Goal: Transaction & Acquisition: Purchase product/service

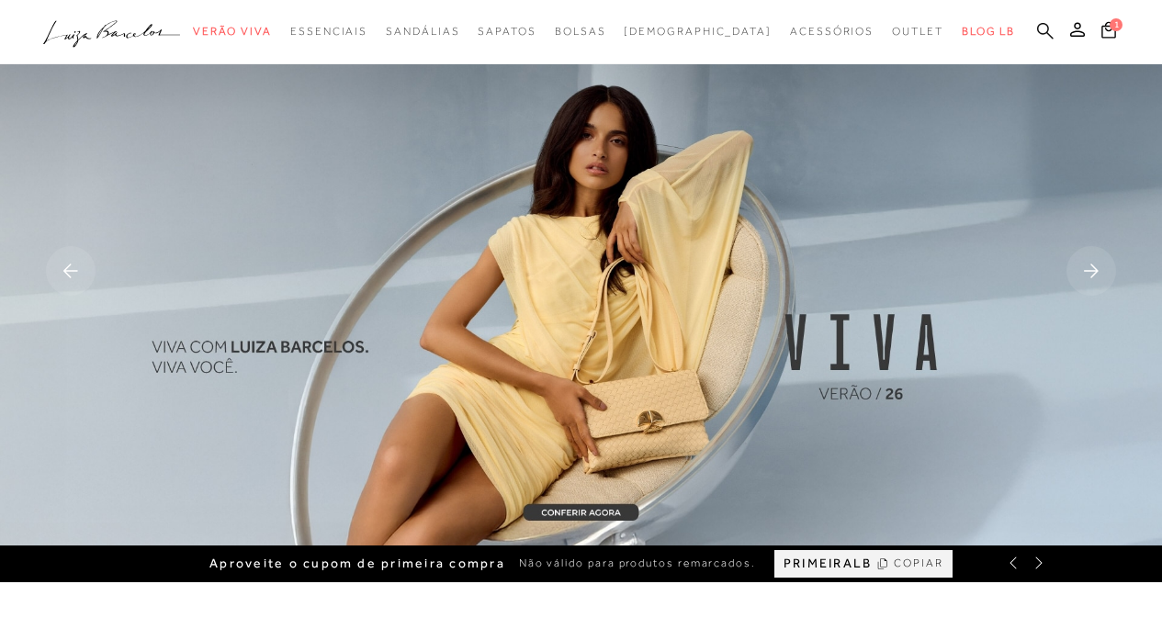
click at [1045, 26] on icon at bounding box center [1045, 30] width 17 height 17
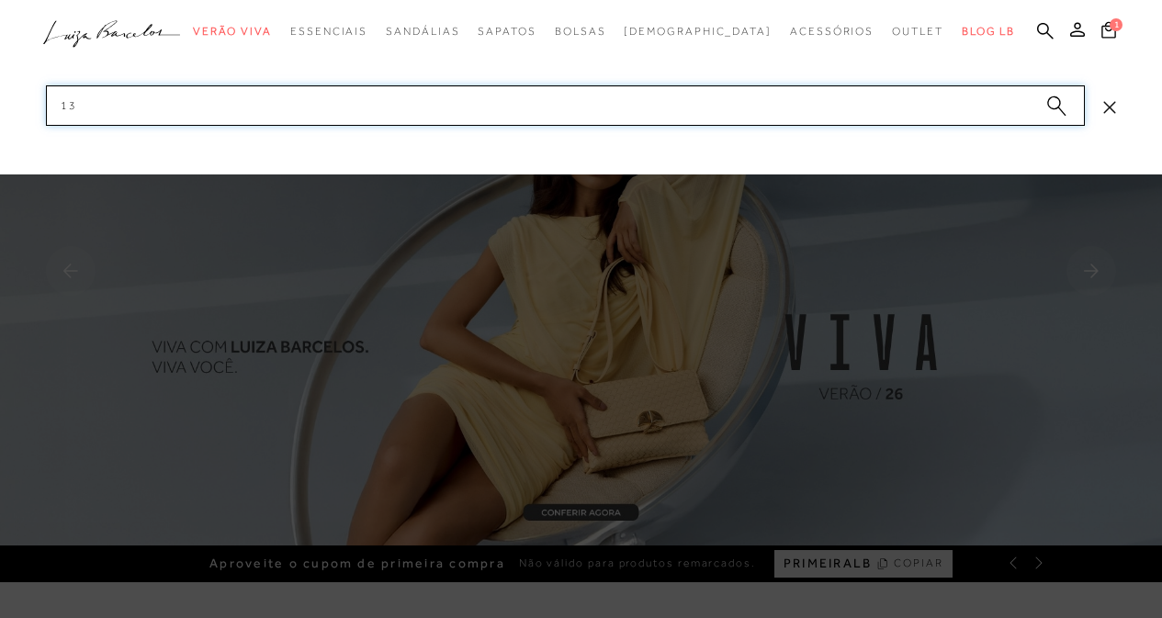
type input "1"
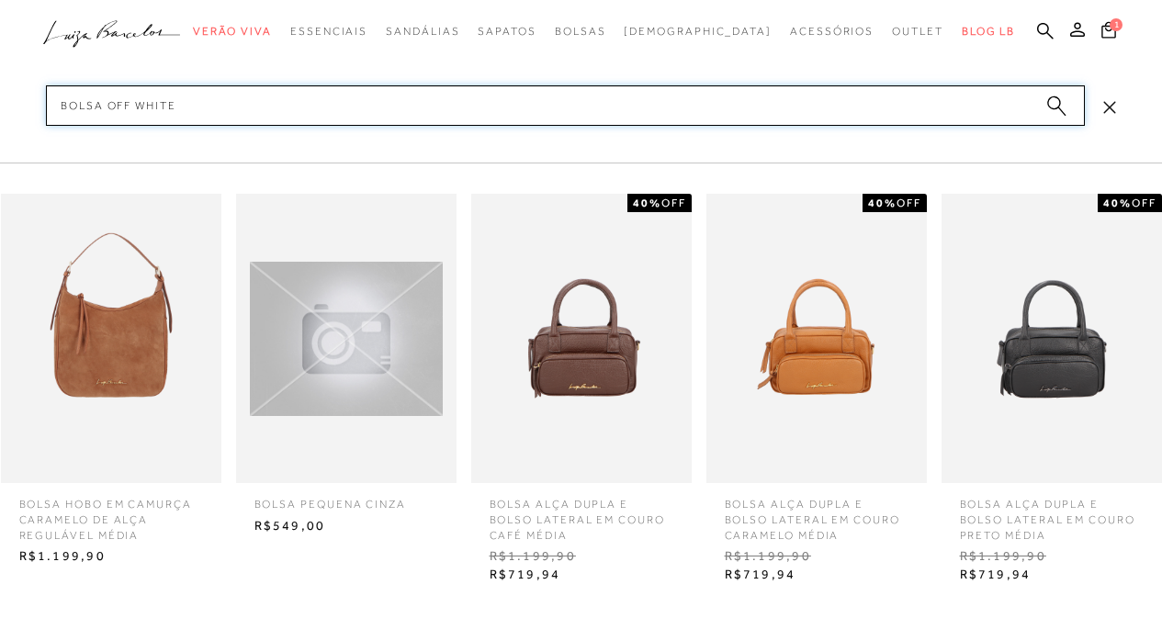
type input "bolsa off white"
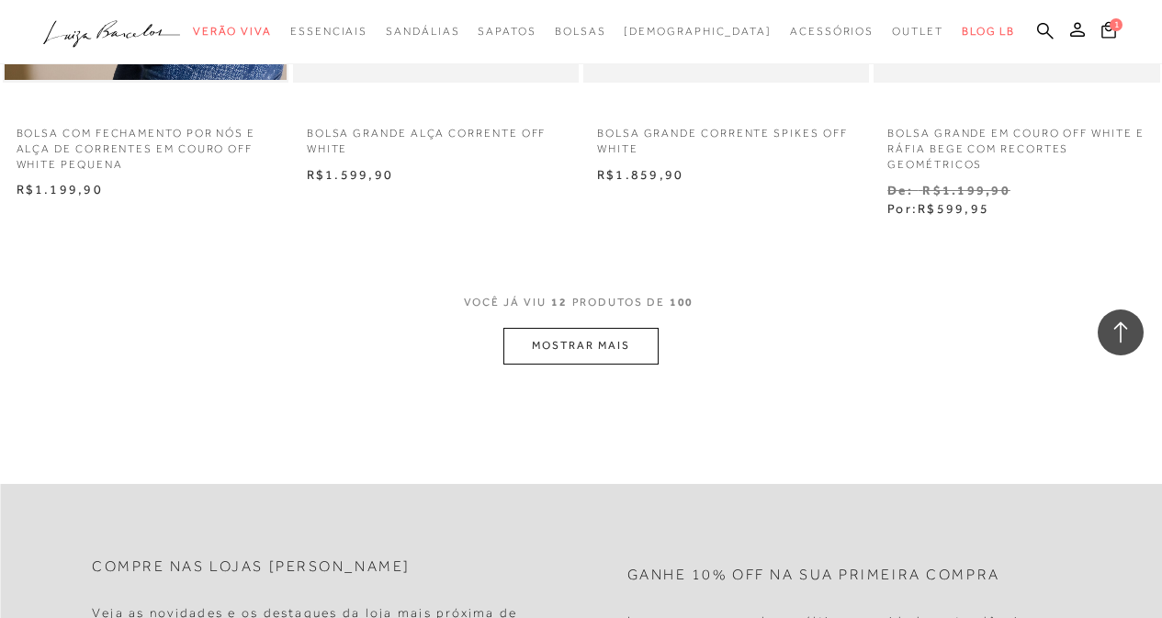
scroll to position [1654, 0]
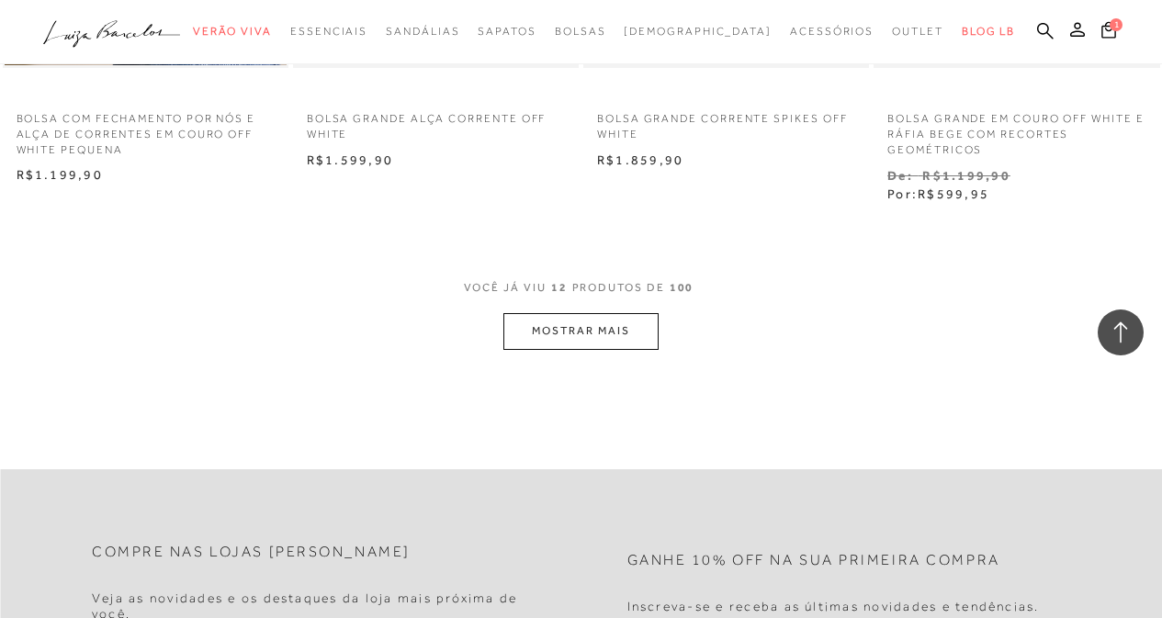
click at [638, 321] on button "MOSTRAR MAIS" at bounding box center [580, 331] width 154 height 36
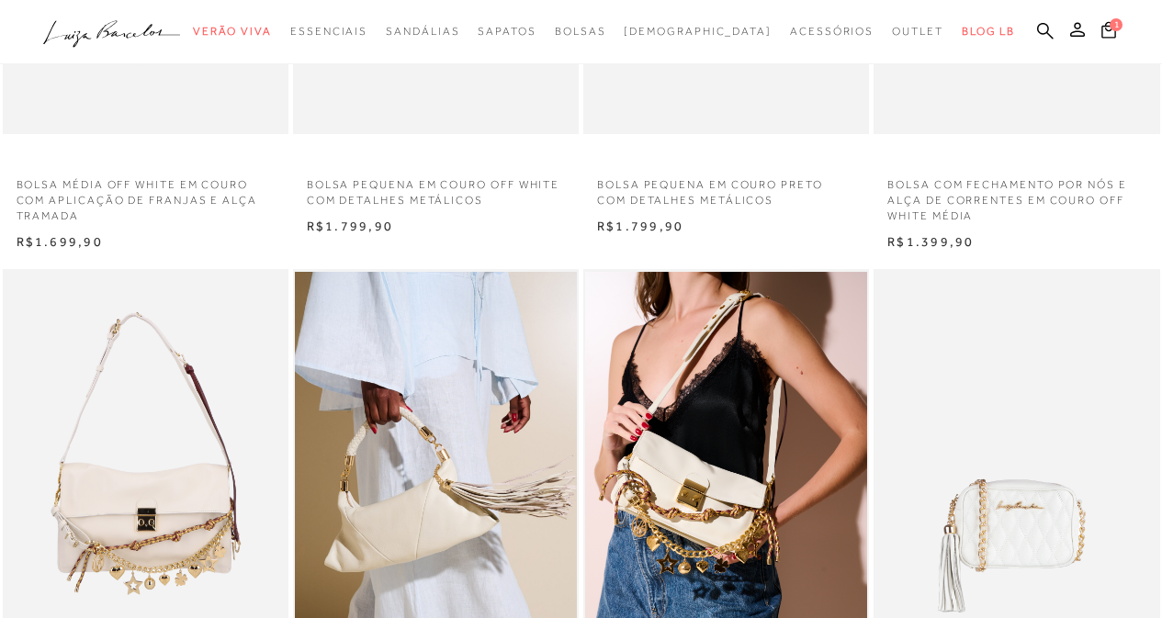
scroll to position [0, 0]
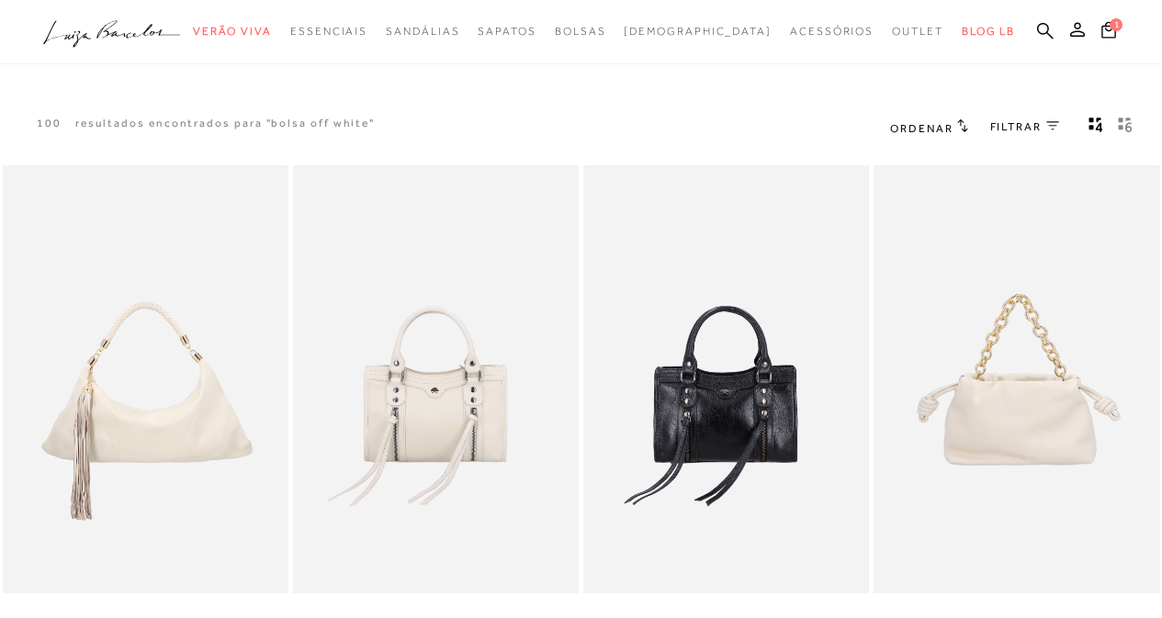
click at [96, 51] on icon ".a{fill-rule:evenodd;}" at bounding box center [112, 34] width 138 height 39
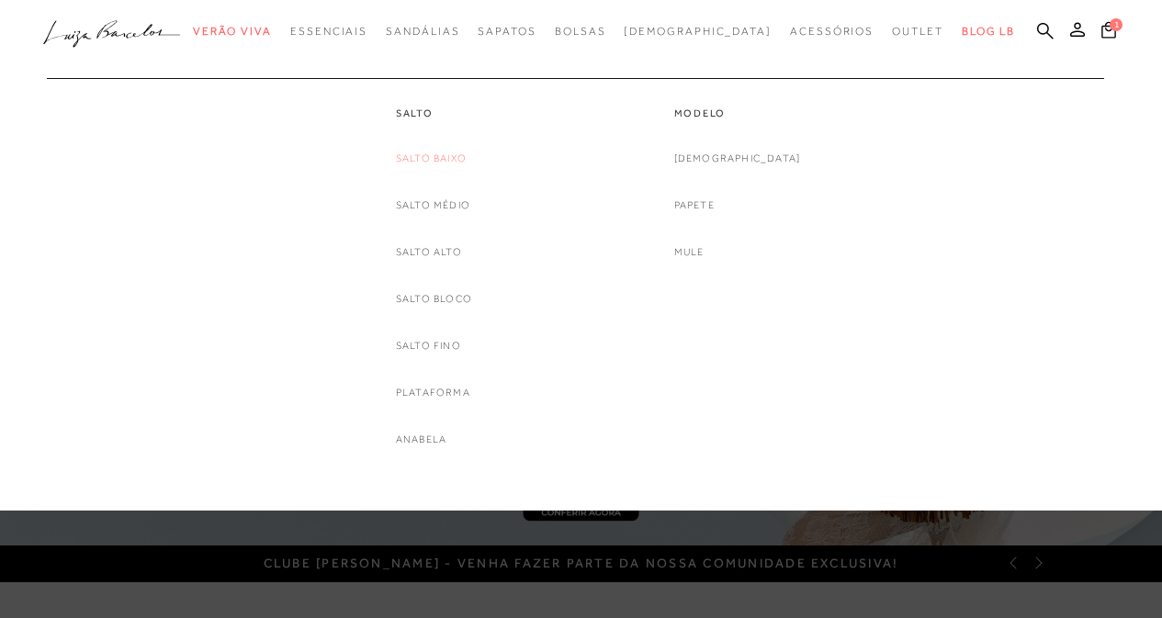
click at [442, 154] on link "Salto Baixo" at bounding box center [431, 158] width 71 height 19
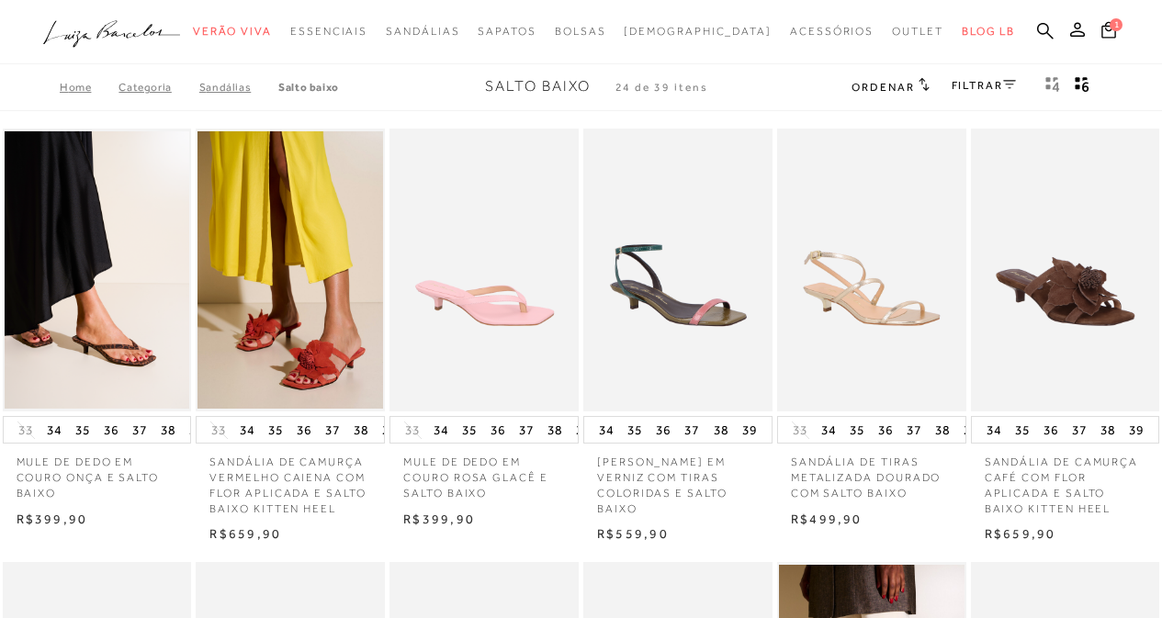
click at [1072, 84] on button "gridText6Desc" at bounding box center [1082, 87] width 26 height 24
click at [1011, 82] on icon at bounding box center [1009, 84] width 13 height 9
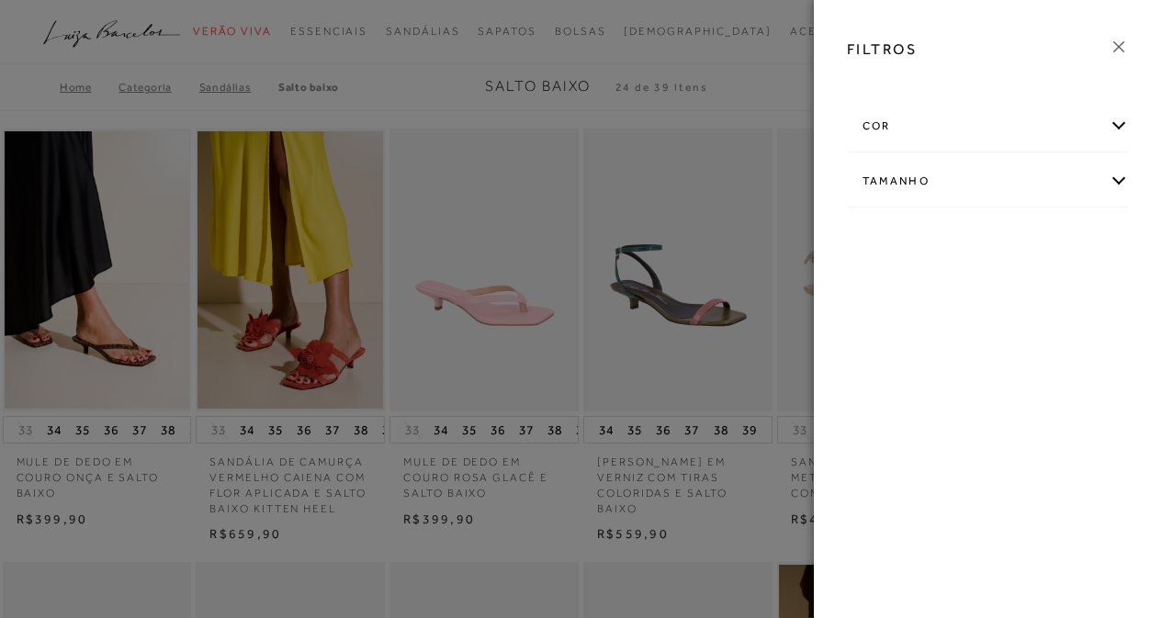
click at [965, 175] on div "Tamanho" at bounding box center [988, 181] width 281 height 49
click at [994, 298] on label "40" at bounding box center [987, 290] width 42 height 40
click at [980, 298] on input "40" at bounding box center [971, 292] width 18 height 18
checkbox input "true"
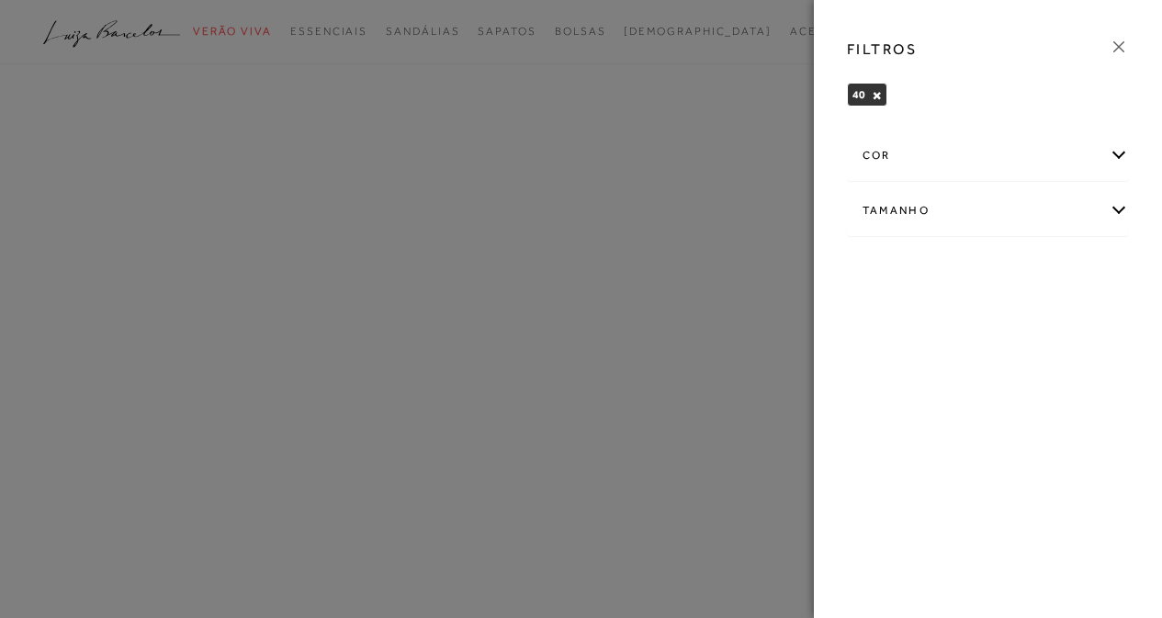
click at [1124, 40] on icon at bounding box center [1119, 47] width 20 height 20
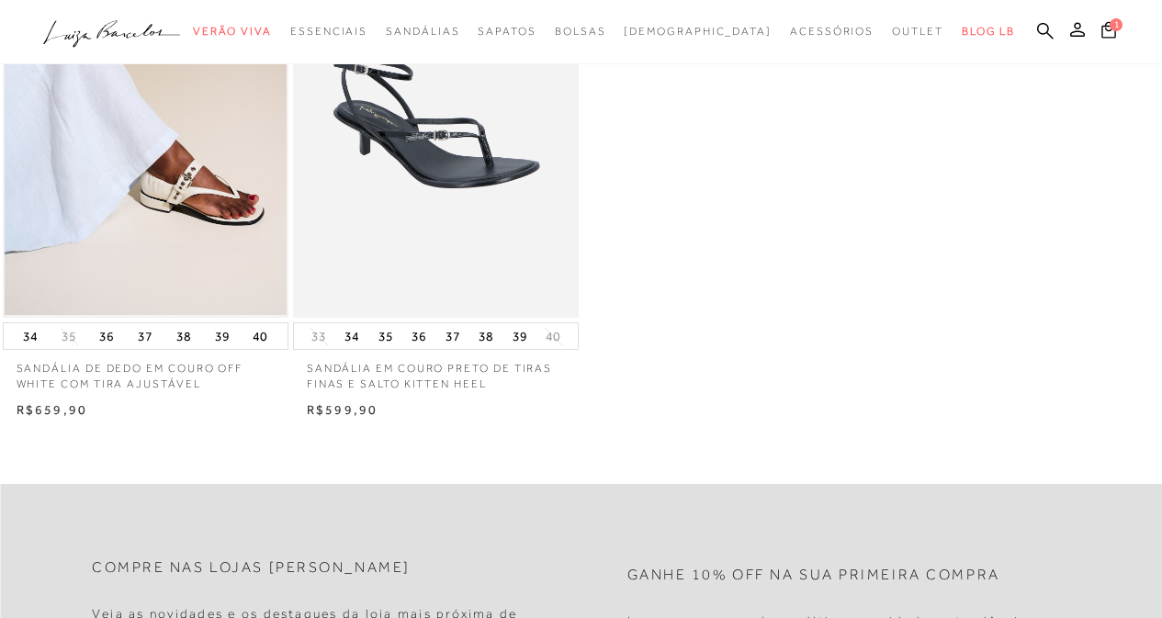
scroll to position [184, 0]
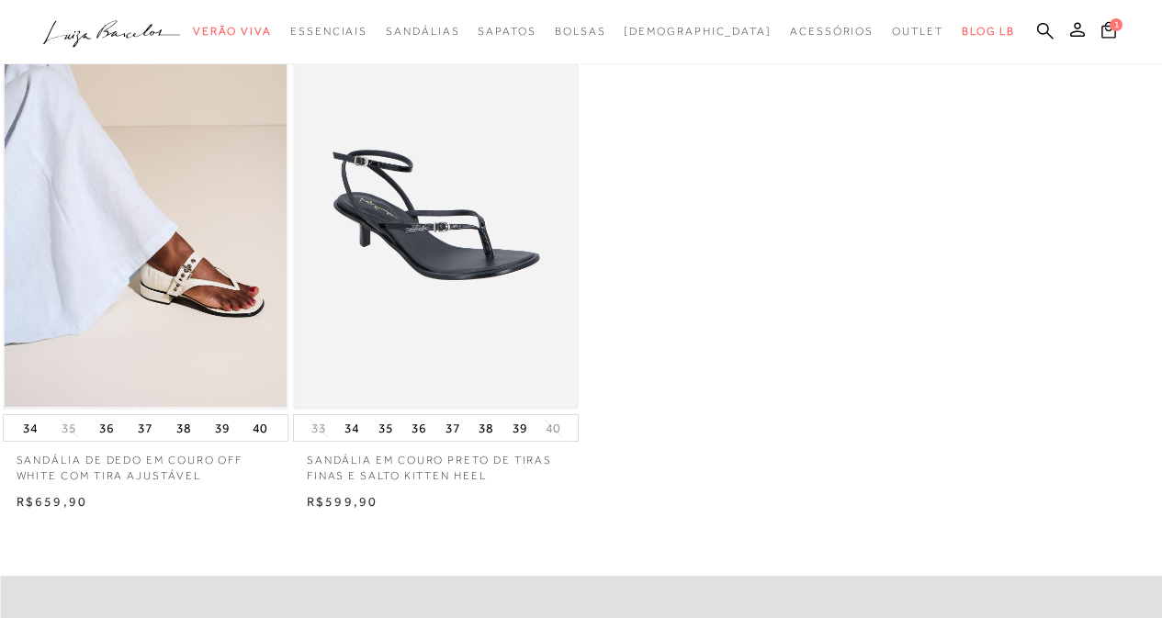
click at [444, 188] on img at bounding box center [436, 196] width 282 height 424
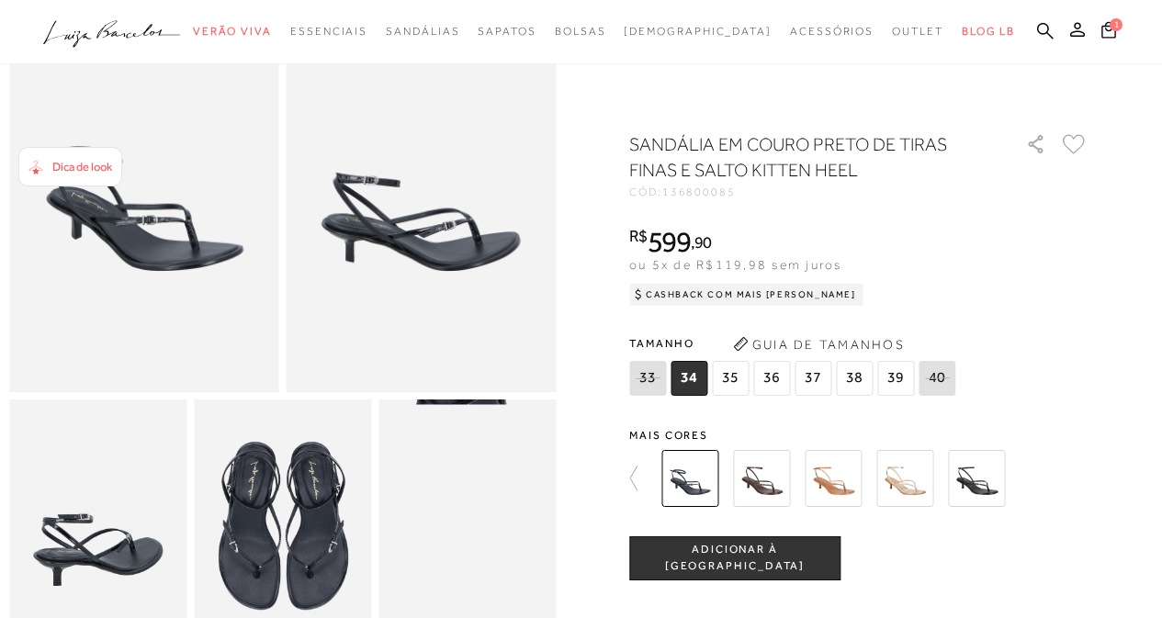
scroll to position [184, 0]
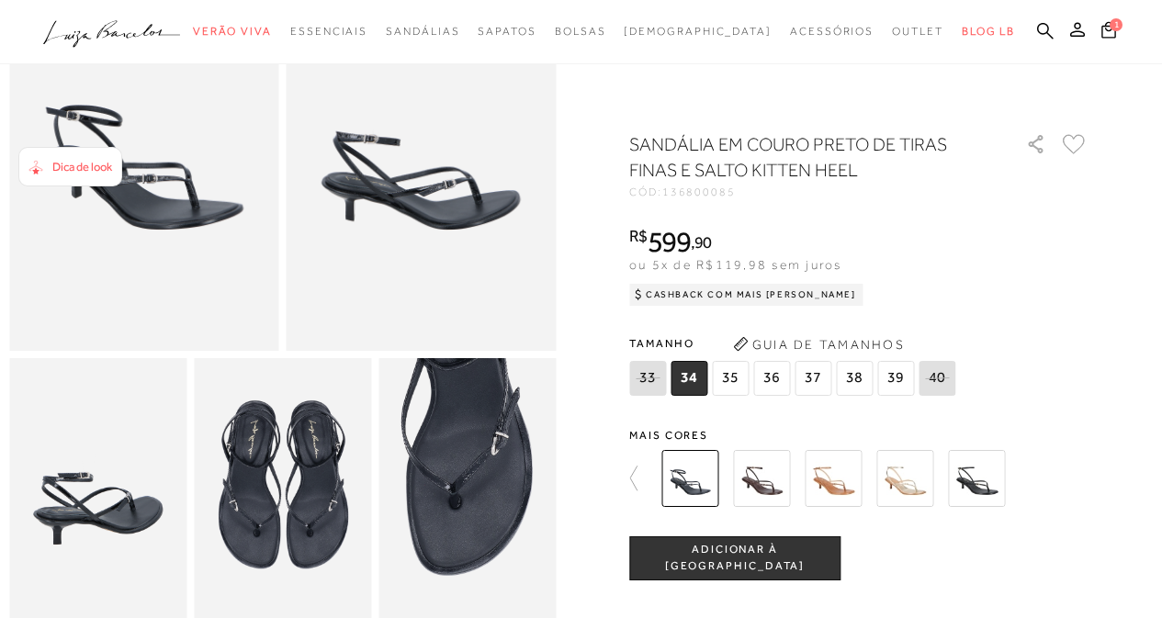
click at [782, 471] on img at bounding box center [761, 478] width 57 height 57
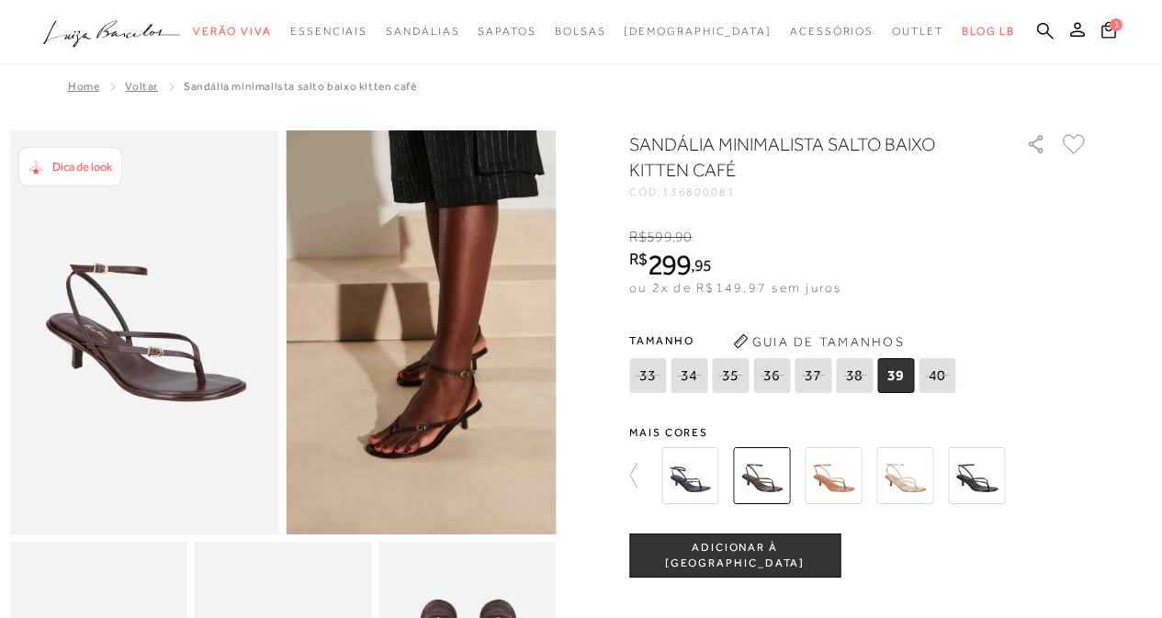
click at [694, 485] on img at bounding box center [689, 475] width 57 height 57
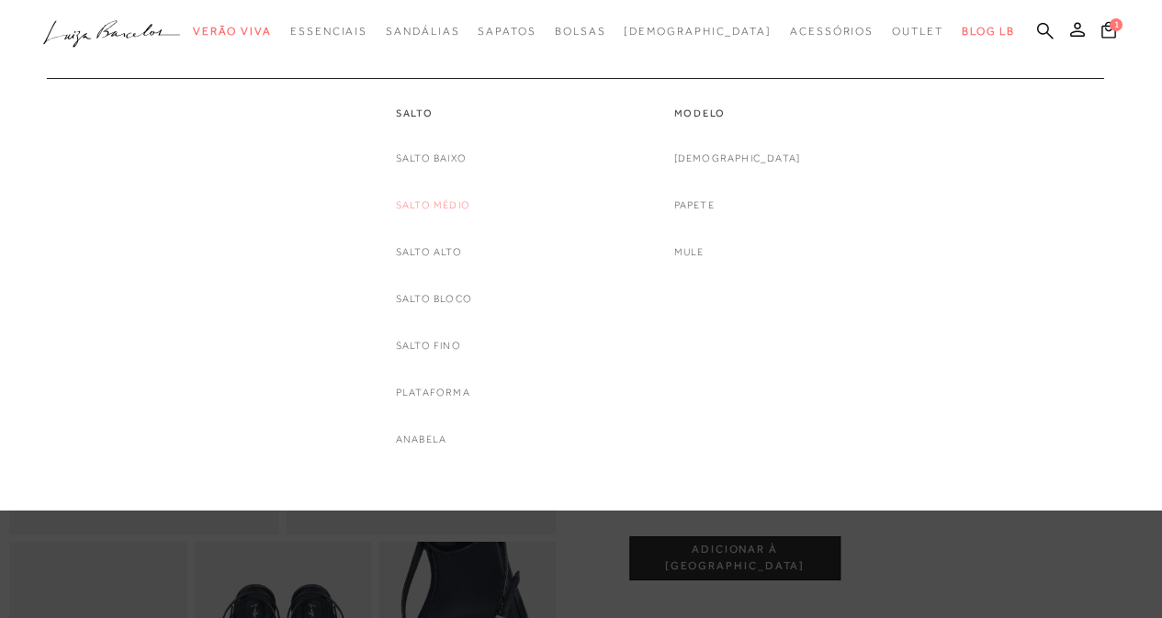
click at [437, 209] on link "Salto Médio" at bounding box center [433, 205] width 74 height 19
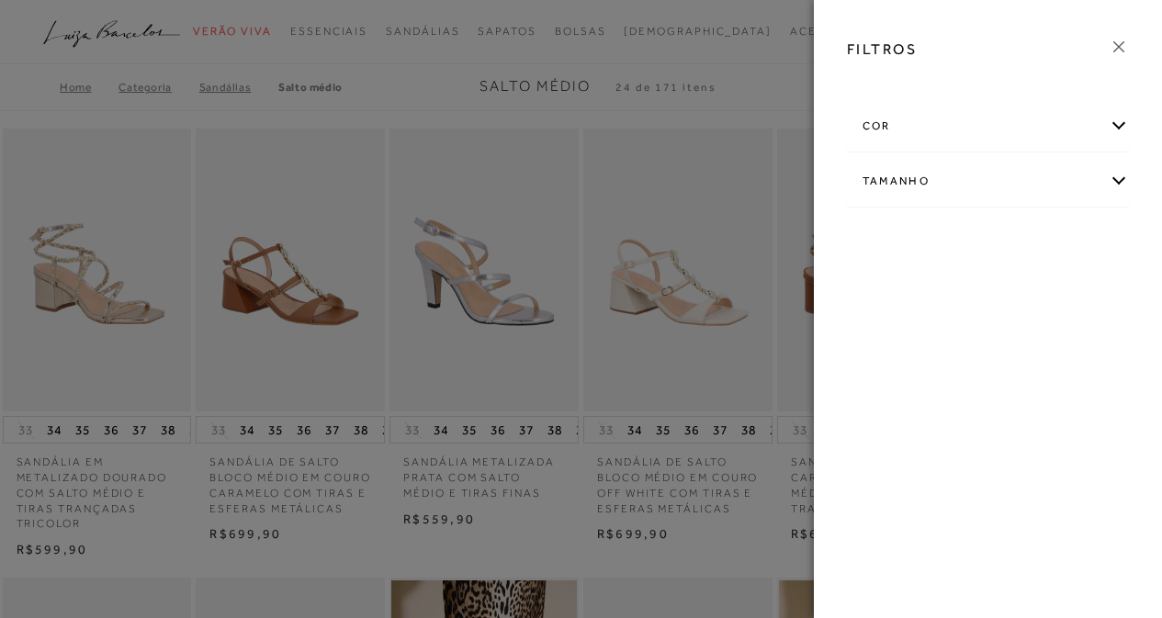
click at [973, 165] on div "Tamanho" at bounding box center [988, 181] width 281 height 49
click at [1000, 290] on label "40" at bounding box center [987, 290] width 42 height 40
click at [980, 290] on input "40" at bounding box center [971, 292] width 18 height 18
checkbox input "true"
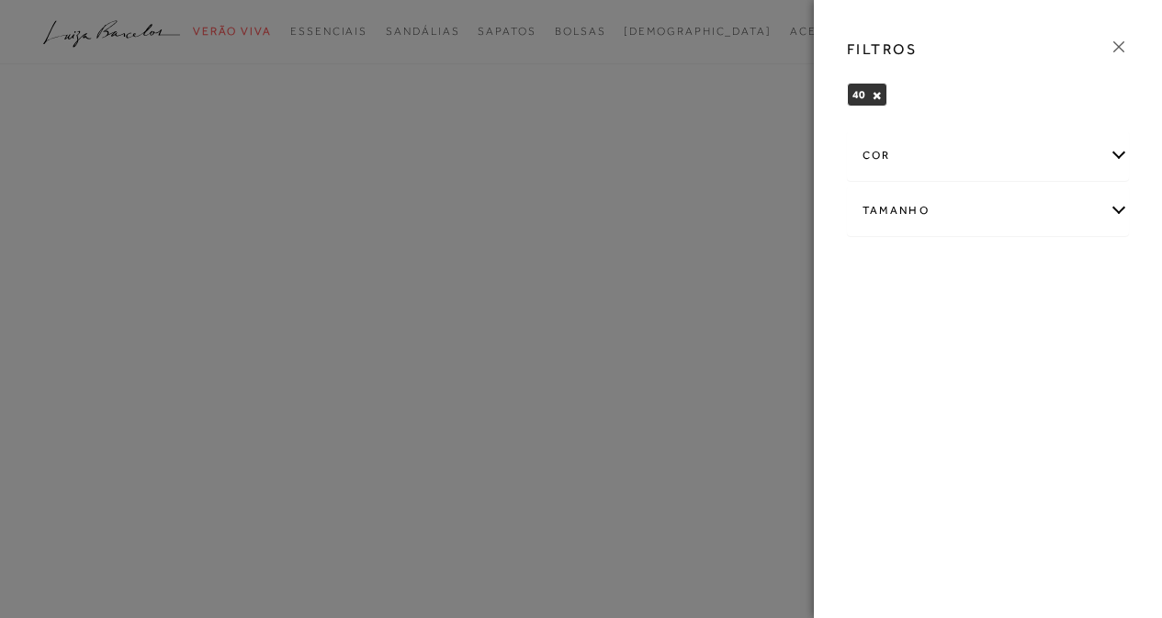
click at [1113, 40] on icon at bounding box center [1119, 47] width 20 height 20
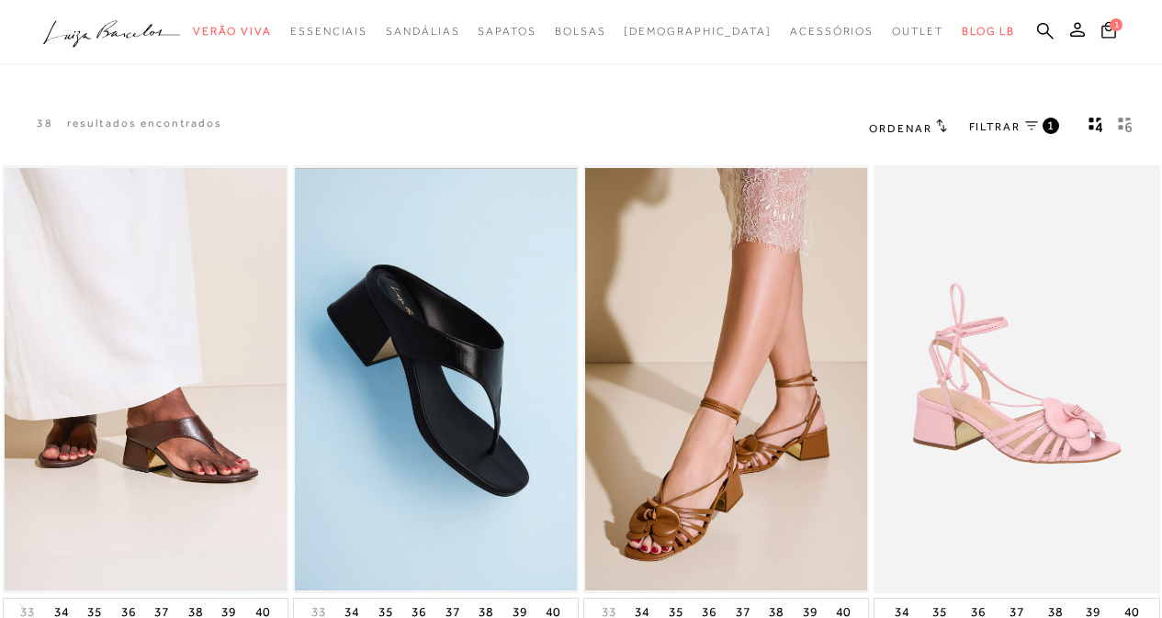
click at [1120, 121] on rect "gridText6Desc" at bounding box center [1121, 120] width 5 height 5
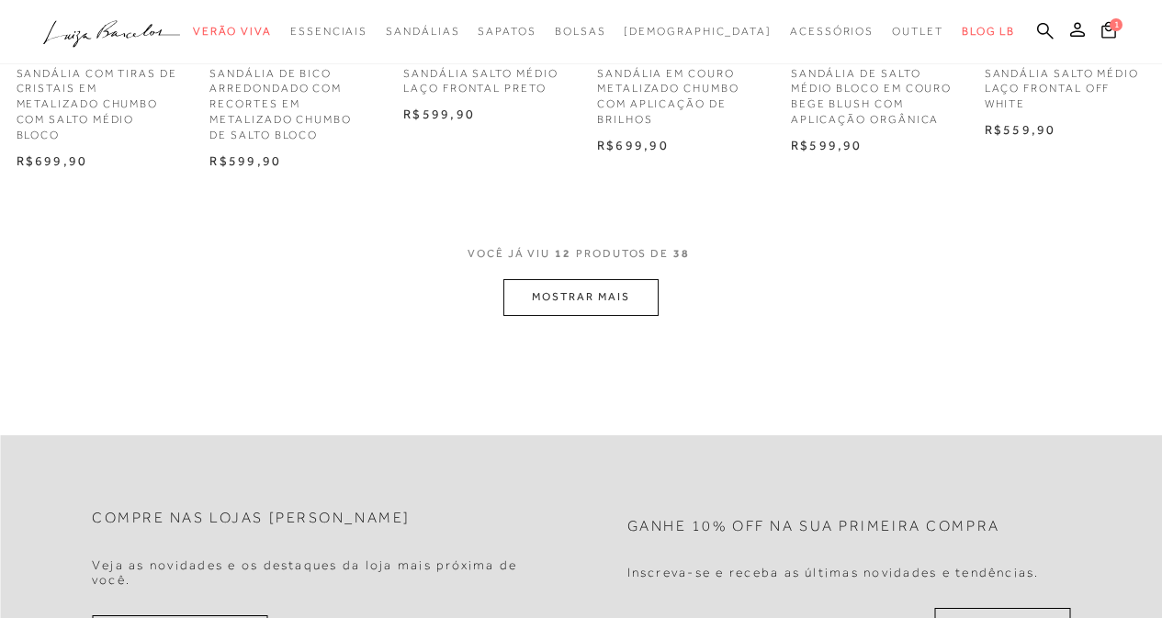
scroll to position [919, 0]
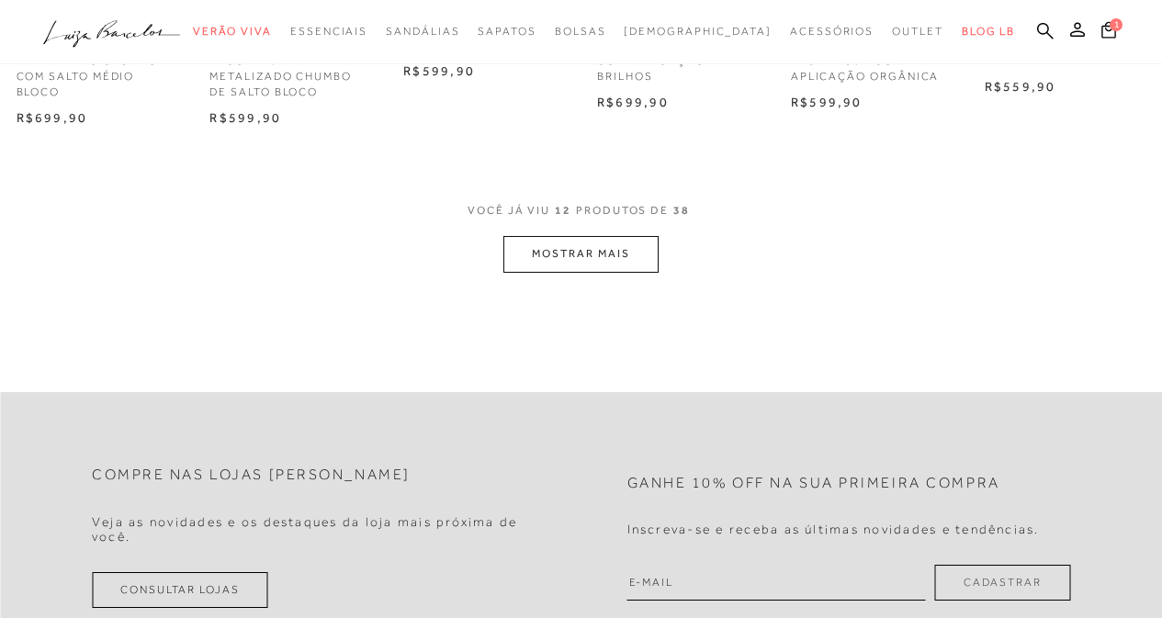
click at [598, 246] on button "MOSTRAR MAIS" at bounding box center [580, 254] width 154 height 36
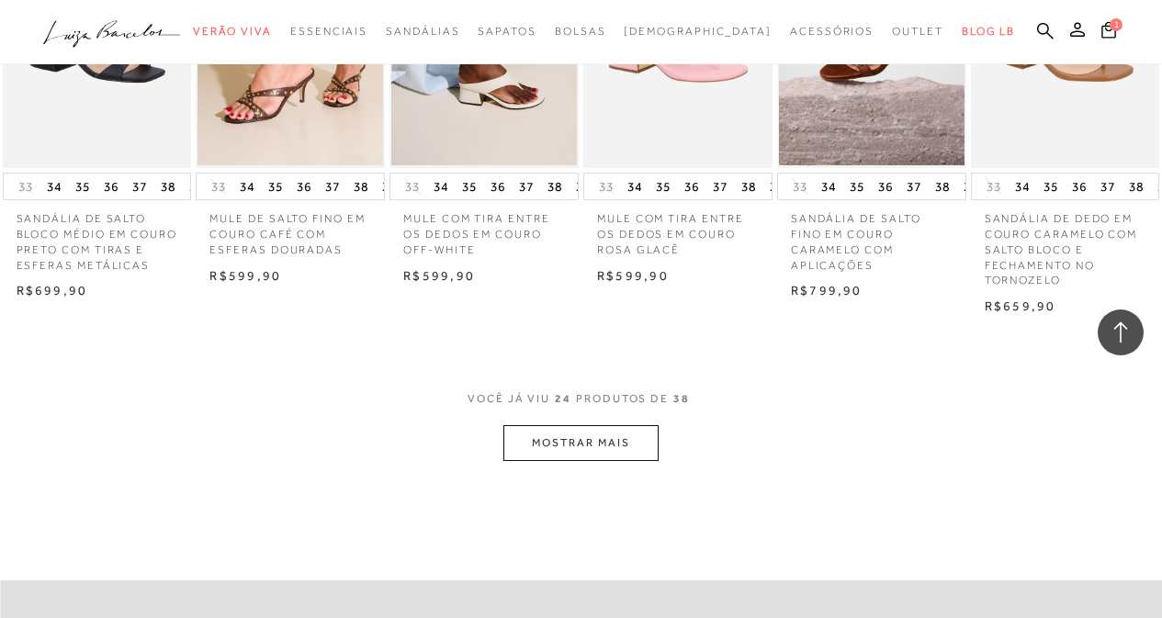
scroll to position [1654, 0]
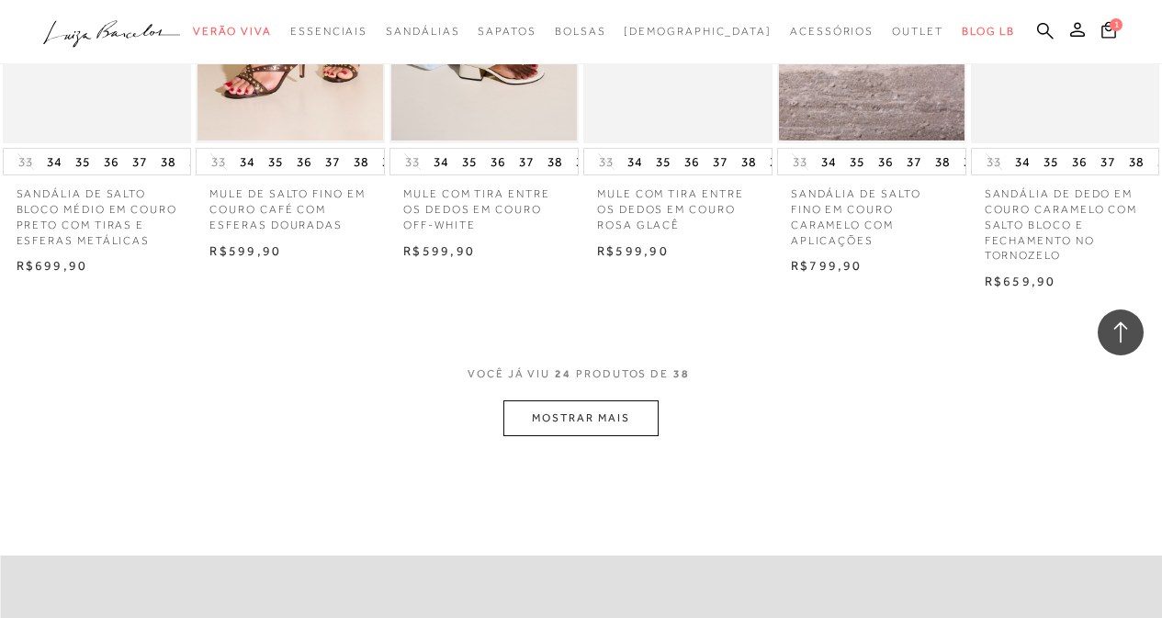
click at [559, 427] on button "MOSTRAR MAIS" at bounding box center [580, 419] width 154 height 36
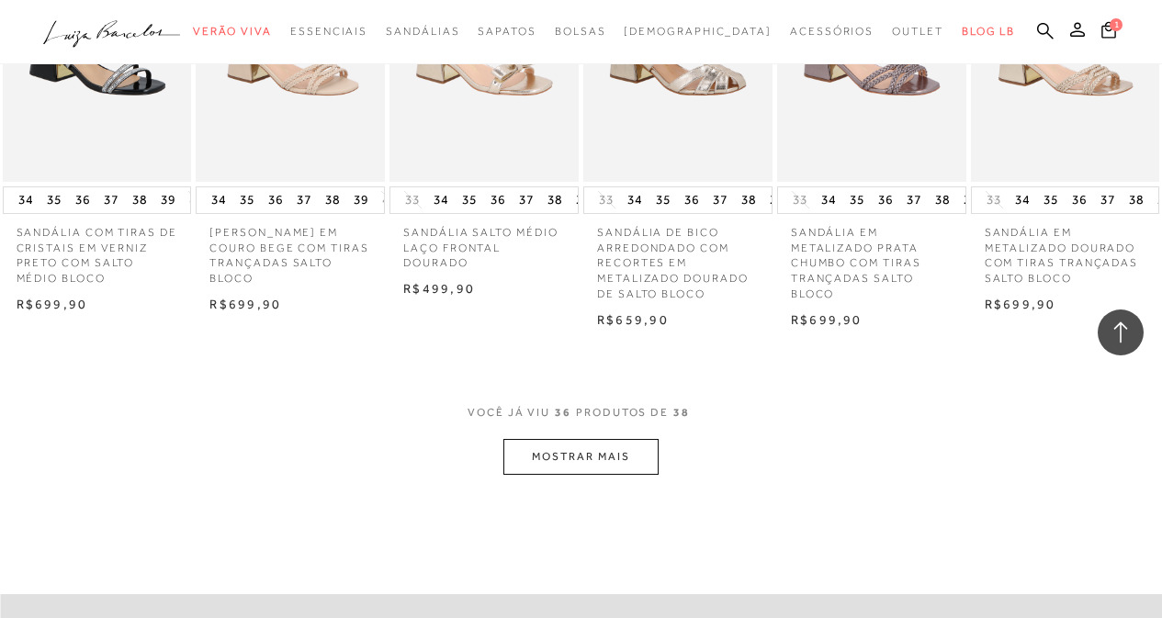
scroll to position [2572, 0]
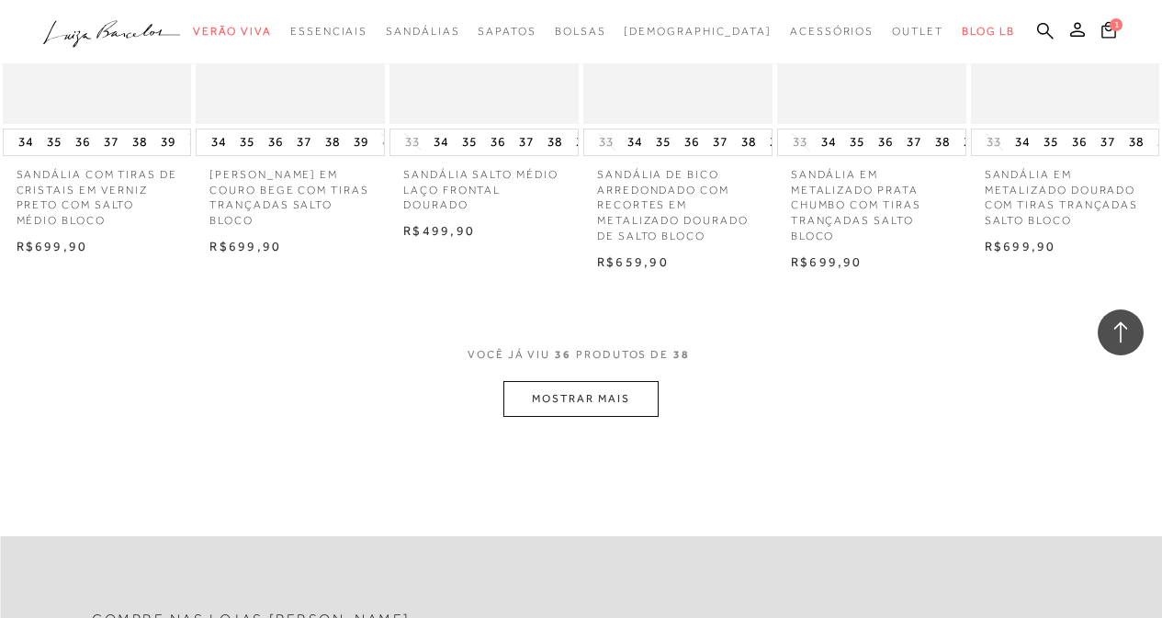
click at [595, 415] on button "MOSTRAR MAIS" at bounding box center [580, 399] width 154 height 36
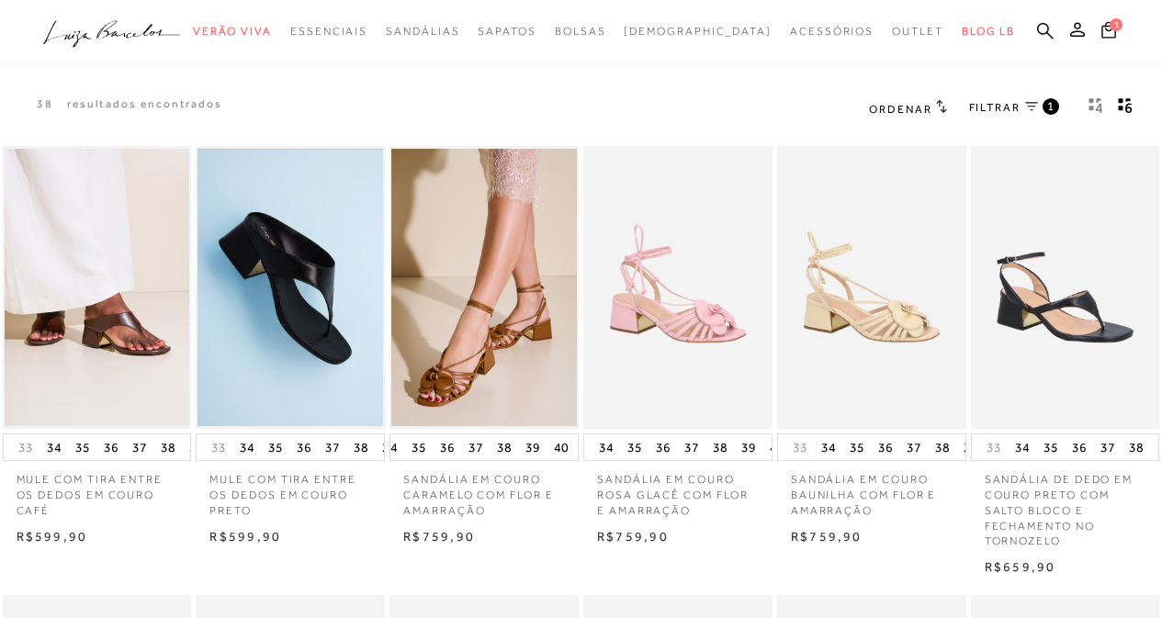
scroll to position [0, 0]
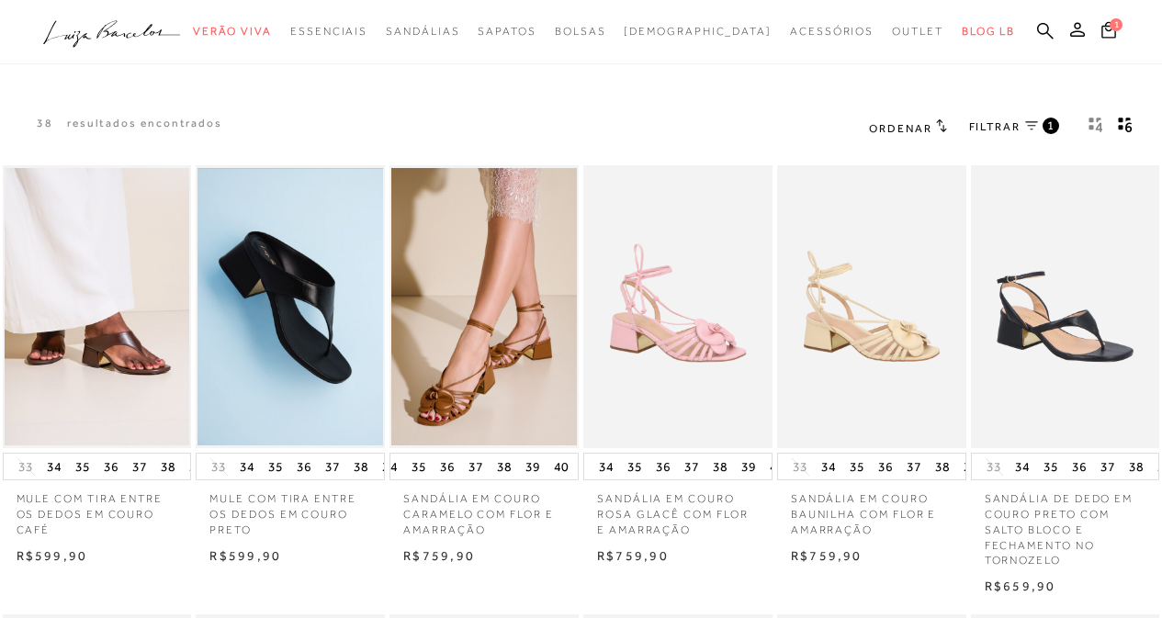
click at [600, 100] on div "38 resultados encontrados Ordenar Padrão 1" at bounding box center [581, 128] width 1162 height 70
click at [1039, 28] on icon at bounding box center [1045, 30] width 17 height 17
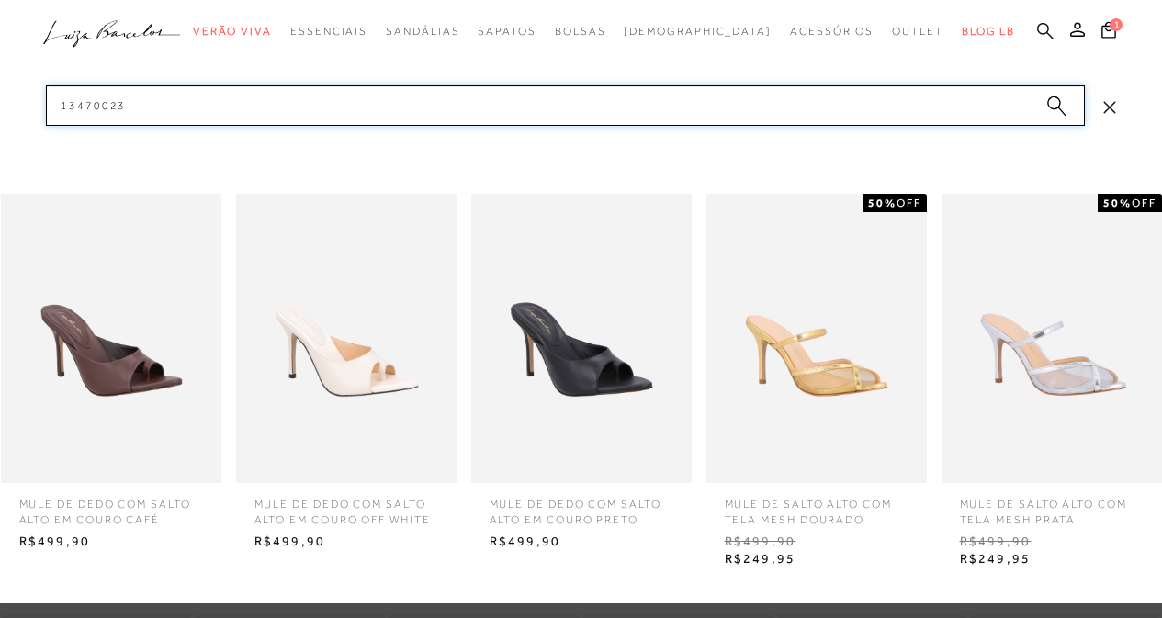
type input "134700234"
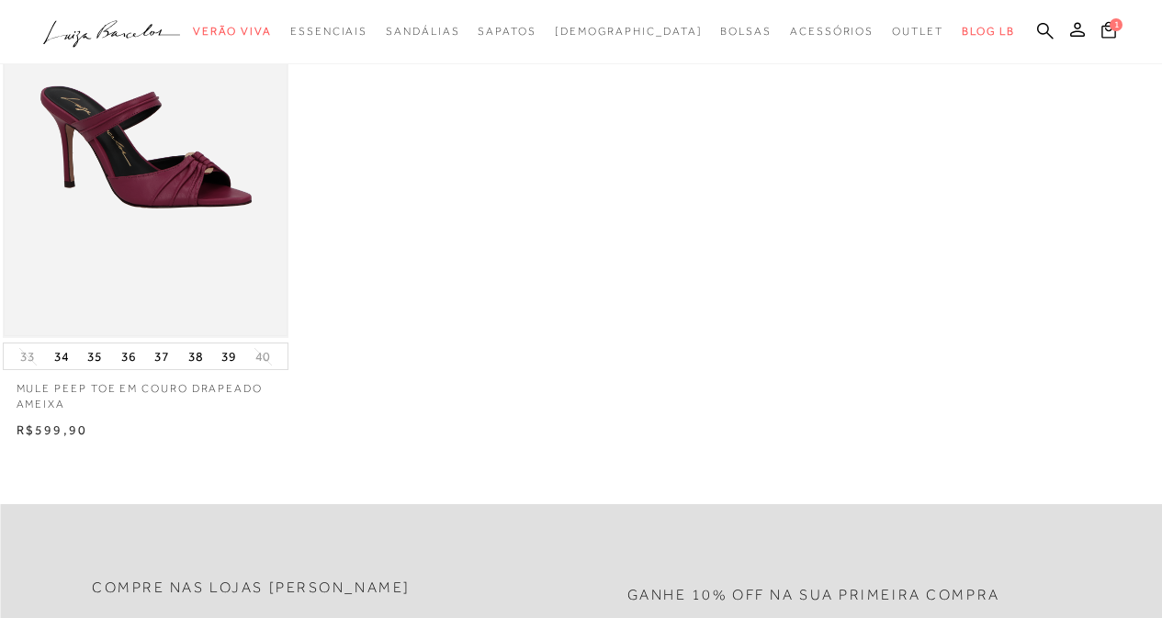
scroll to position [276, 0]
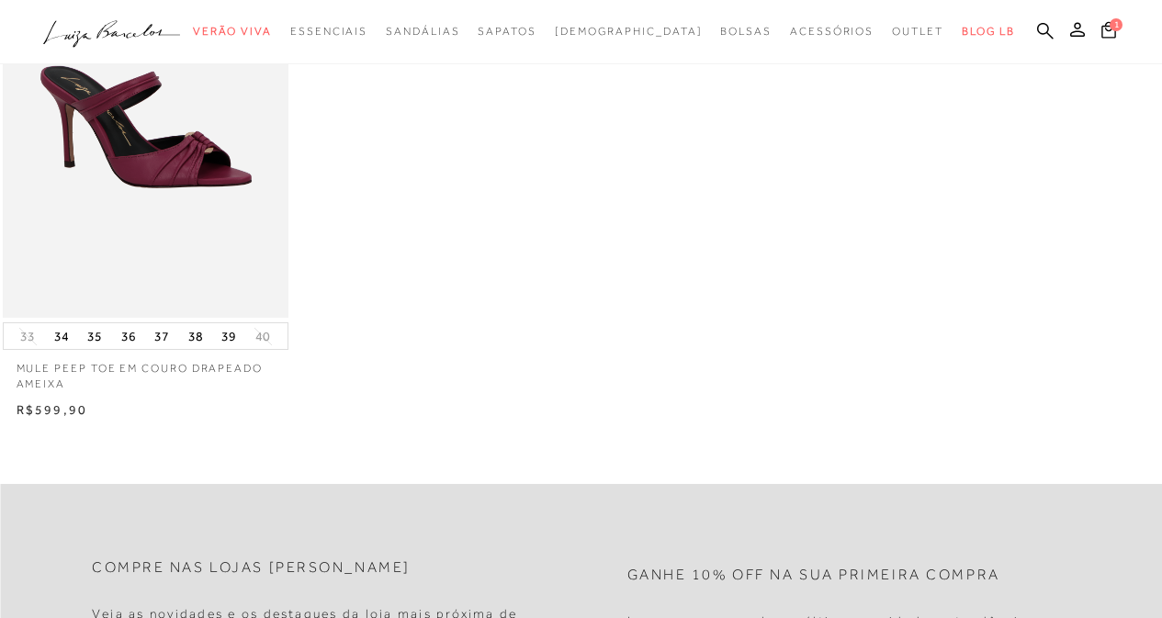
click at [424, 288] on div "MULE PEEP TOE EM COURO DRAPEADO AMEIXA 33 34 35 36 37 38 39 40" at bounding box center [581, 154] width 1162 height 535
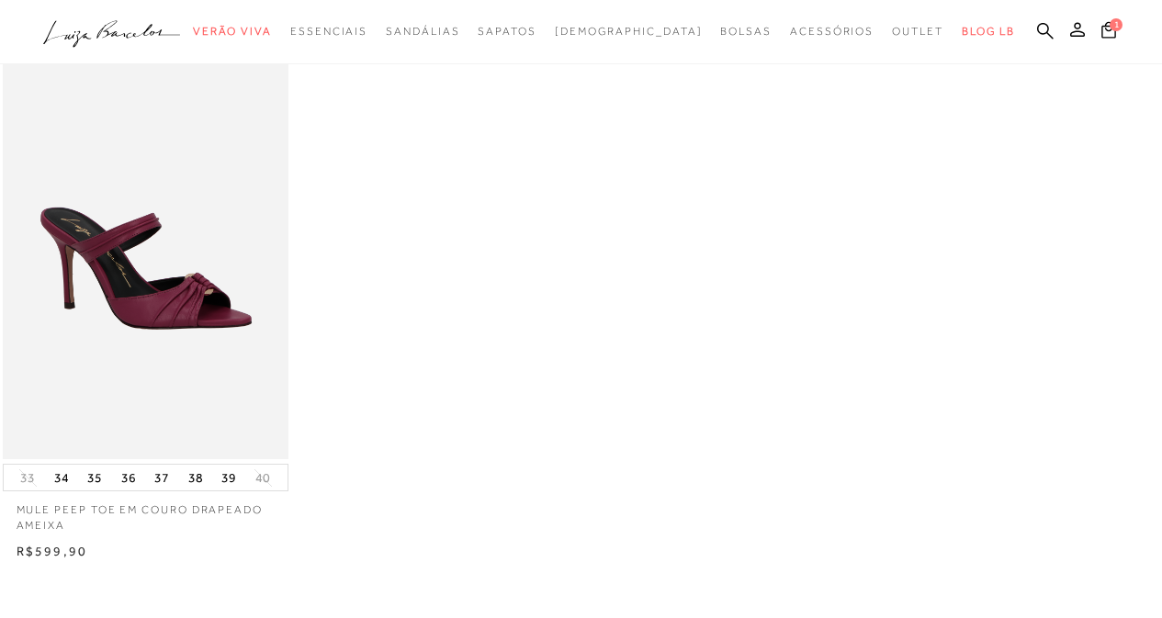
scroll to position [0, 0]
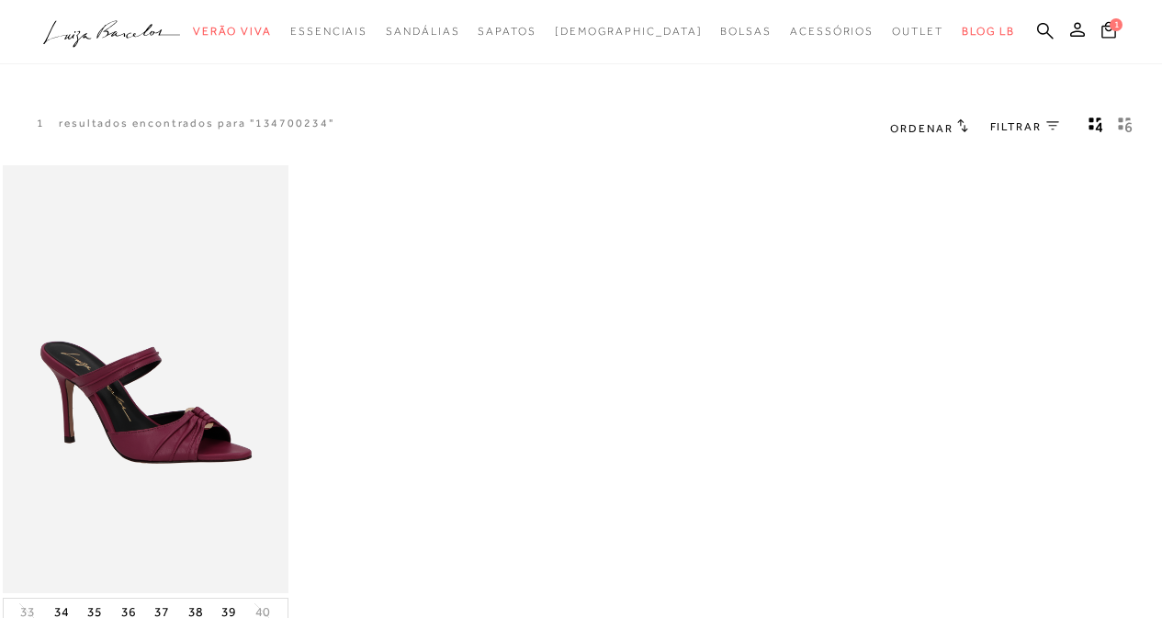
click at [159, 32] on icon at bounding box center [154, 31] width 54 height 14
